Goal: Transaction & Acquisition: Purchase product/service

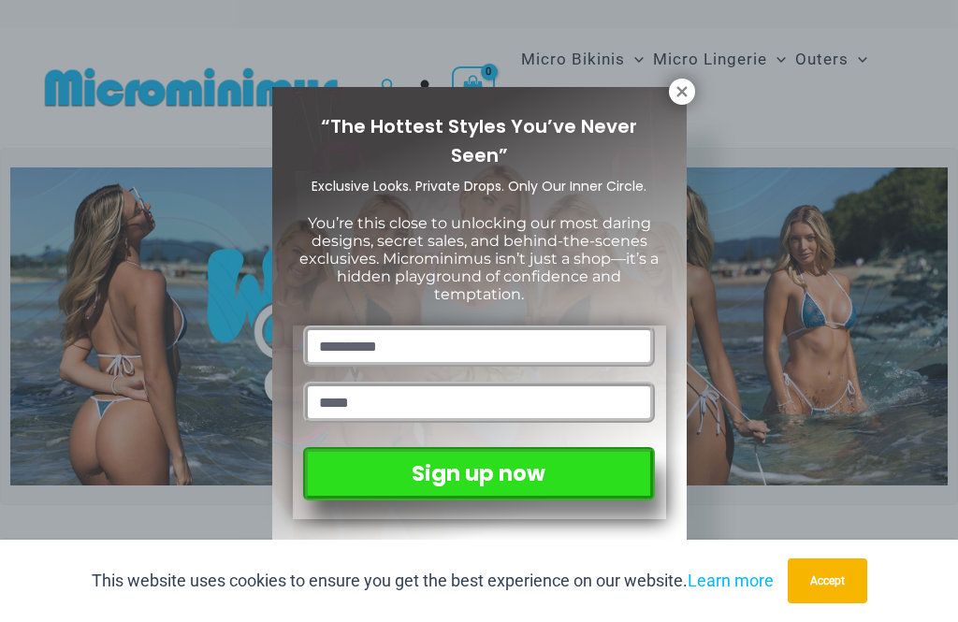
click at [681, 83] on icon at bounding box center [681, 91] width 17 height 17
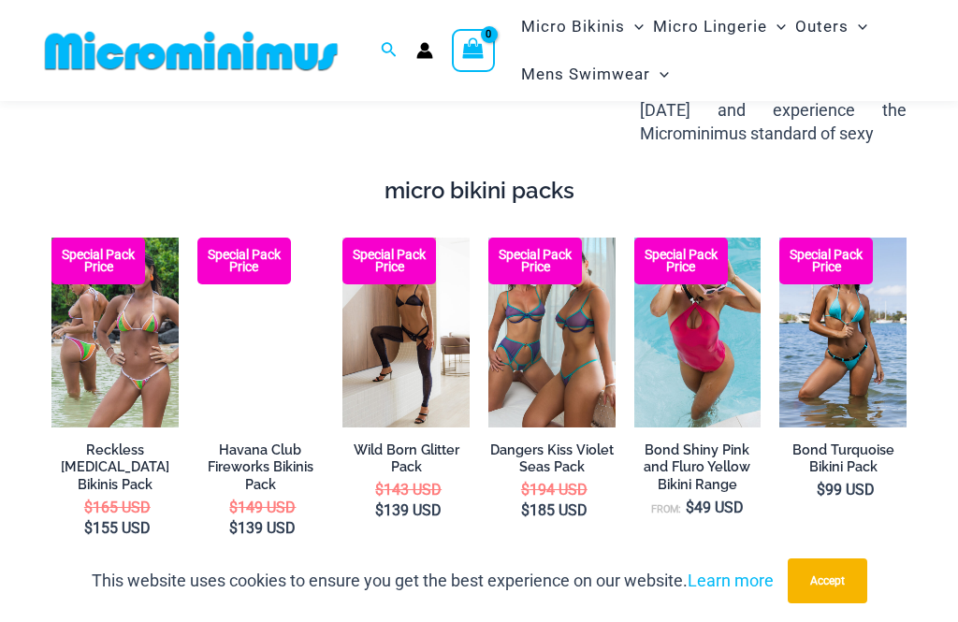
scroll to position [2640, 0]
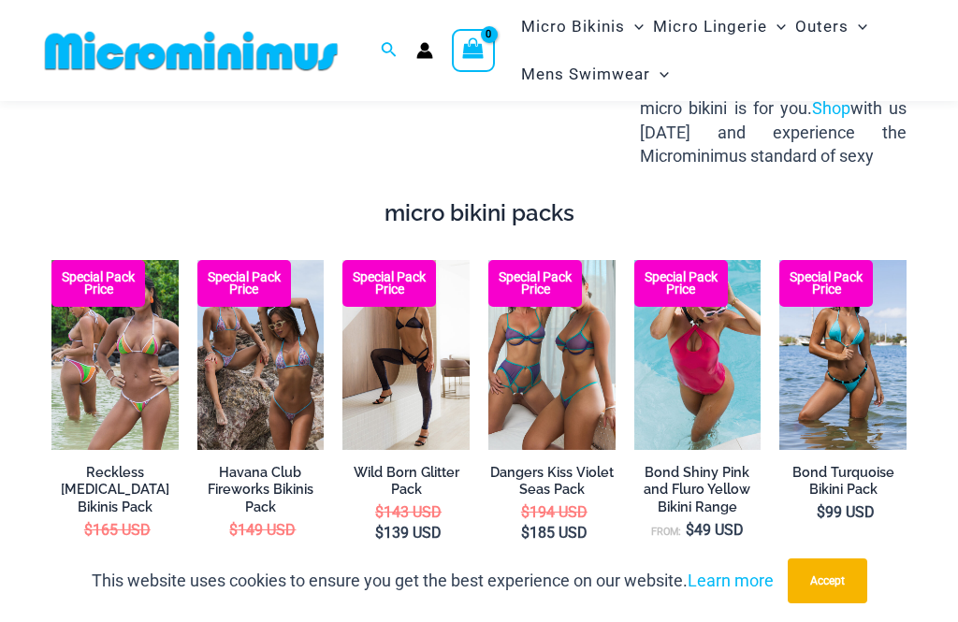
click at [634, 260] on img at bounding box center [634, 260] width 0 height 0
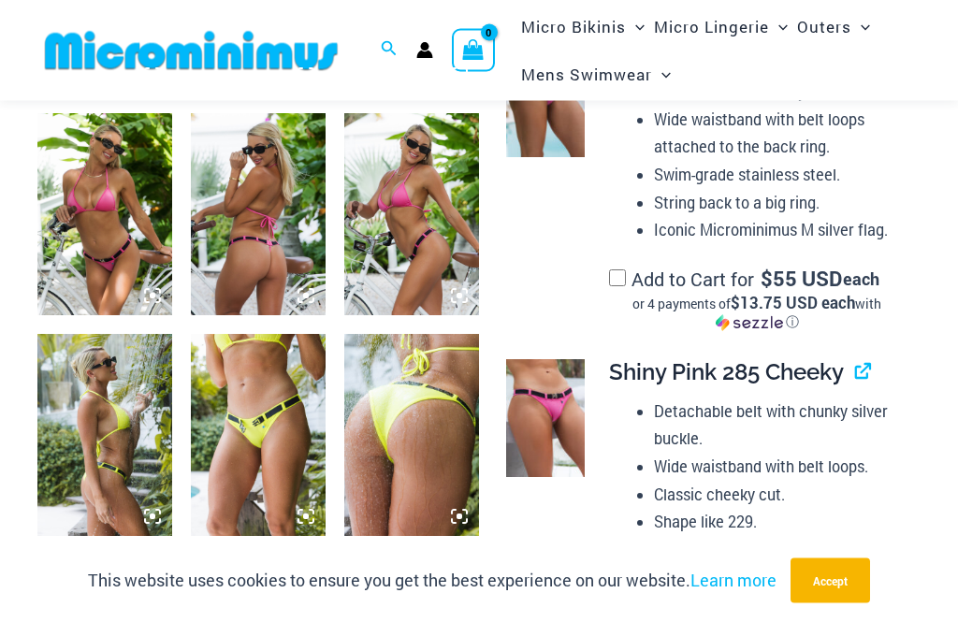
scroll to position [1165, 0]
click at [715, 26] on span "Micro Lingerie" at bounding box center [711, 27] width 115 height 48
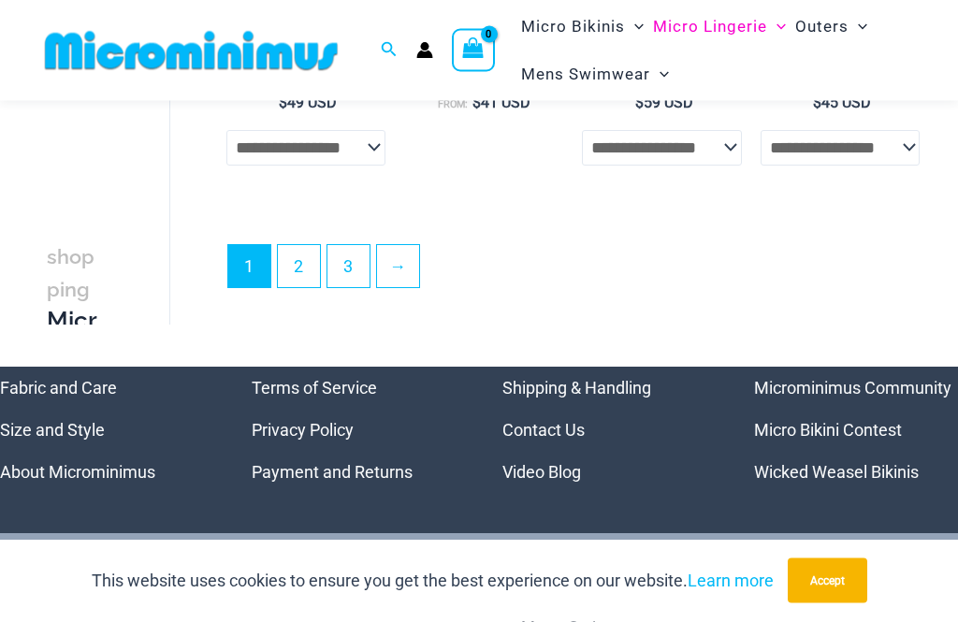
scroll to position [3607, 0]
click at [348, 273] on link "3" at bounding box center [348, 266] width 42 height 42
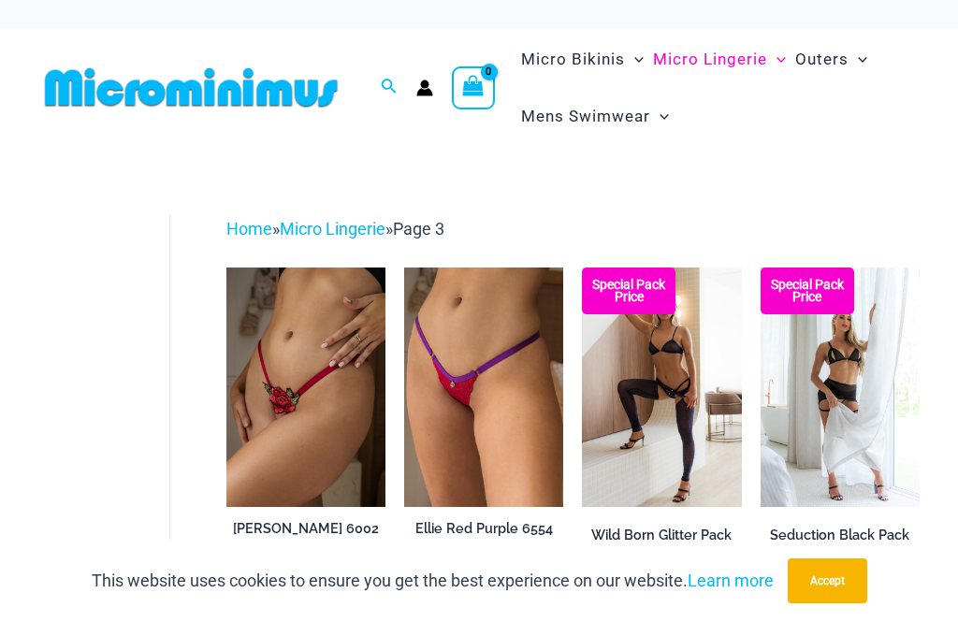
click at [571, 57] on span "Micro Bikinis" at bounding box center [573, 60] width 104 height 48
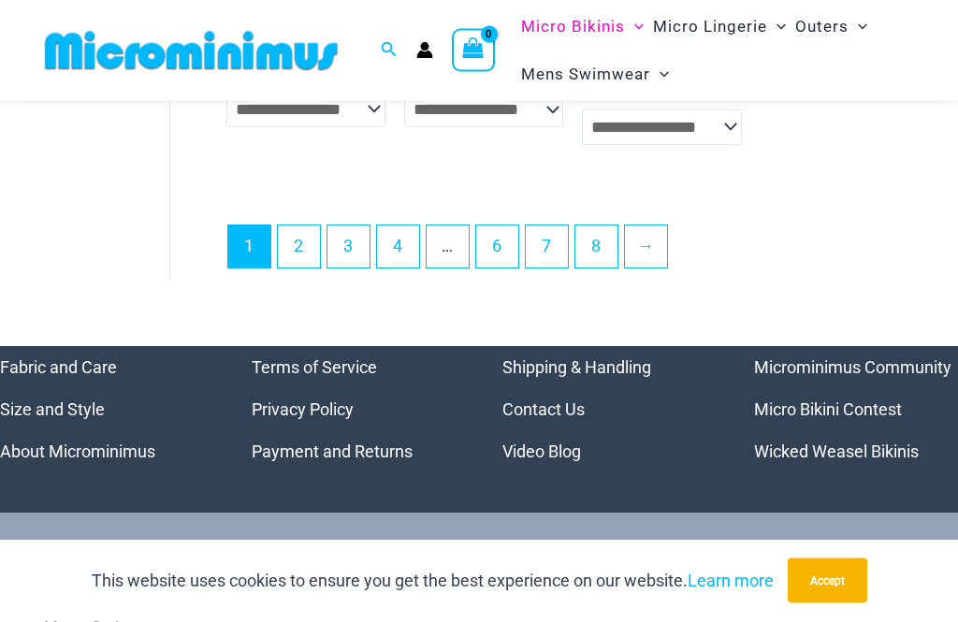
scroll to position [4085, 0]
click at [595, 225] on link "8" at bounding box center [596, 246] width 42 height 42
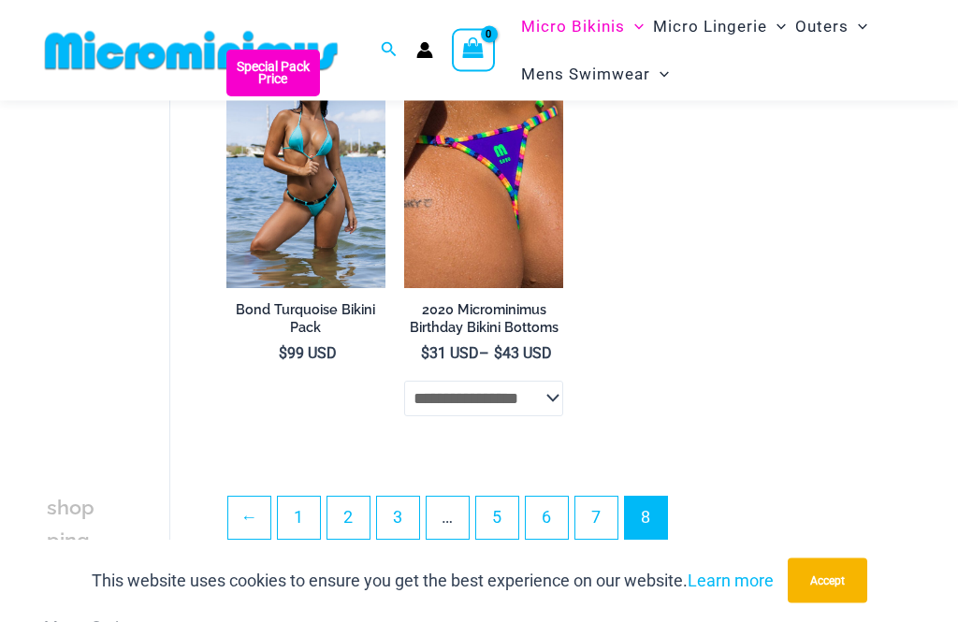
scroll to position [2346, 0]
click at [604, 538] on link "7" at bounding box center [596, 518] width 42 height 42
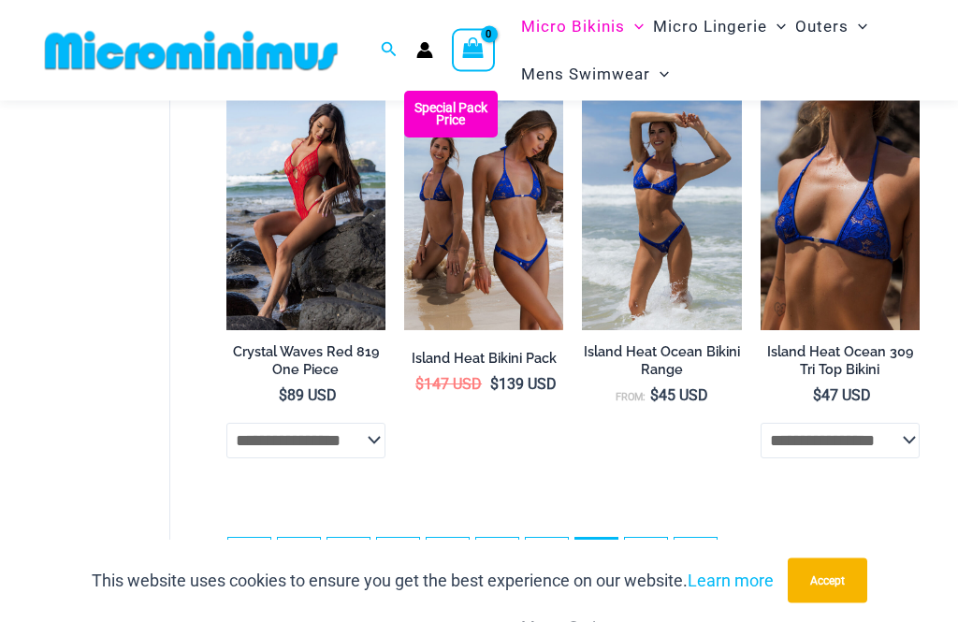
scroll to position [3206, 0]
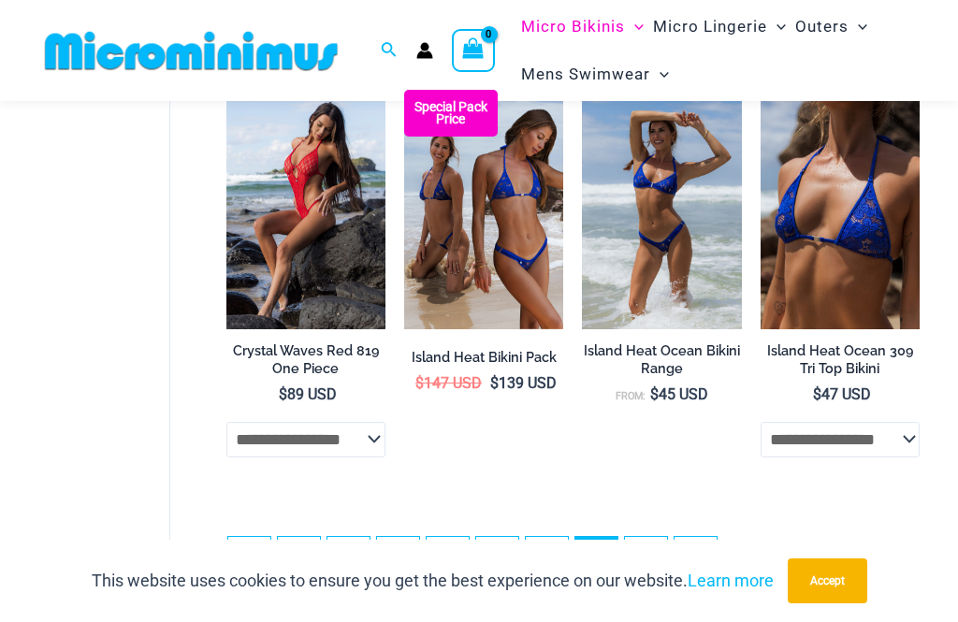
click at [549, 553] on link "6" at bounding box center [547, 558] width 42 height 42
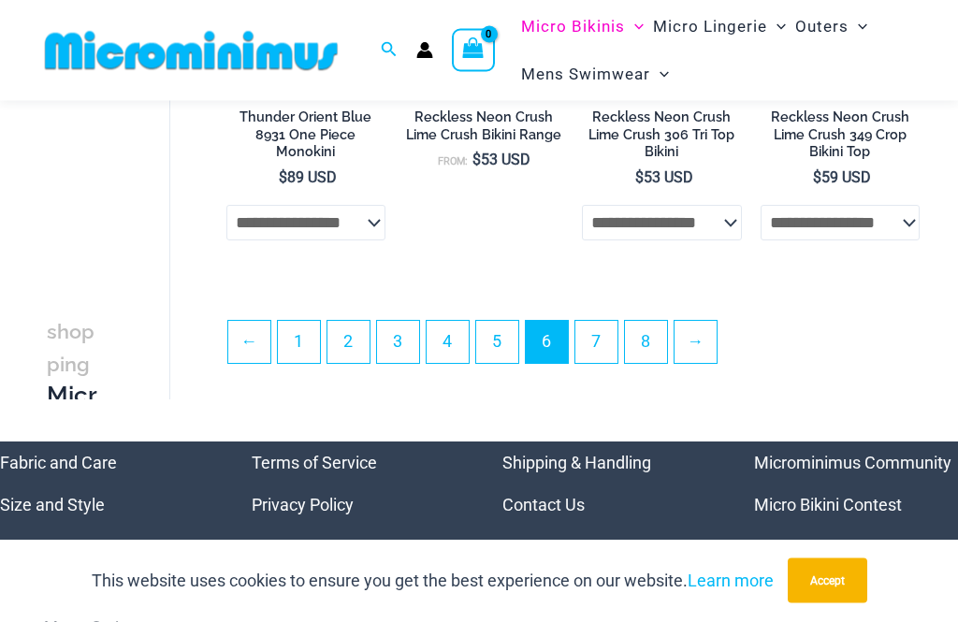
scroll to position [3347, 0]
